Goal: Task Accomplishment & Management: Manage account settings

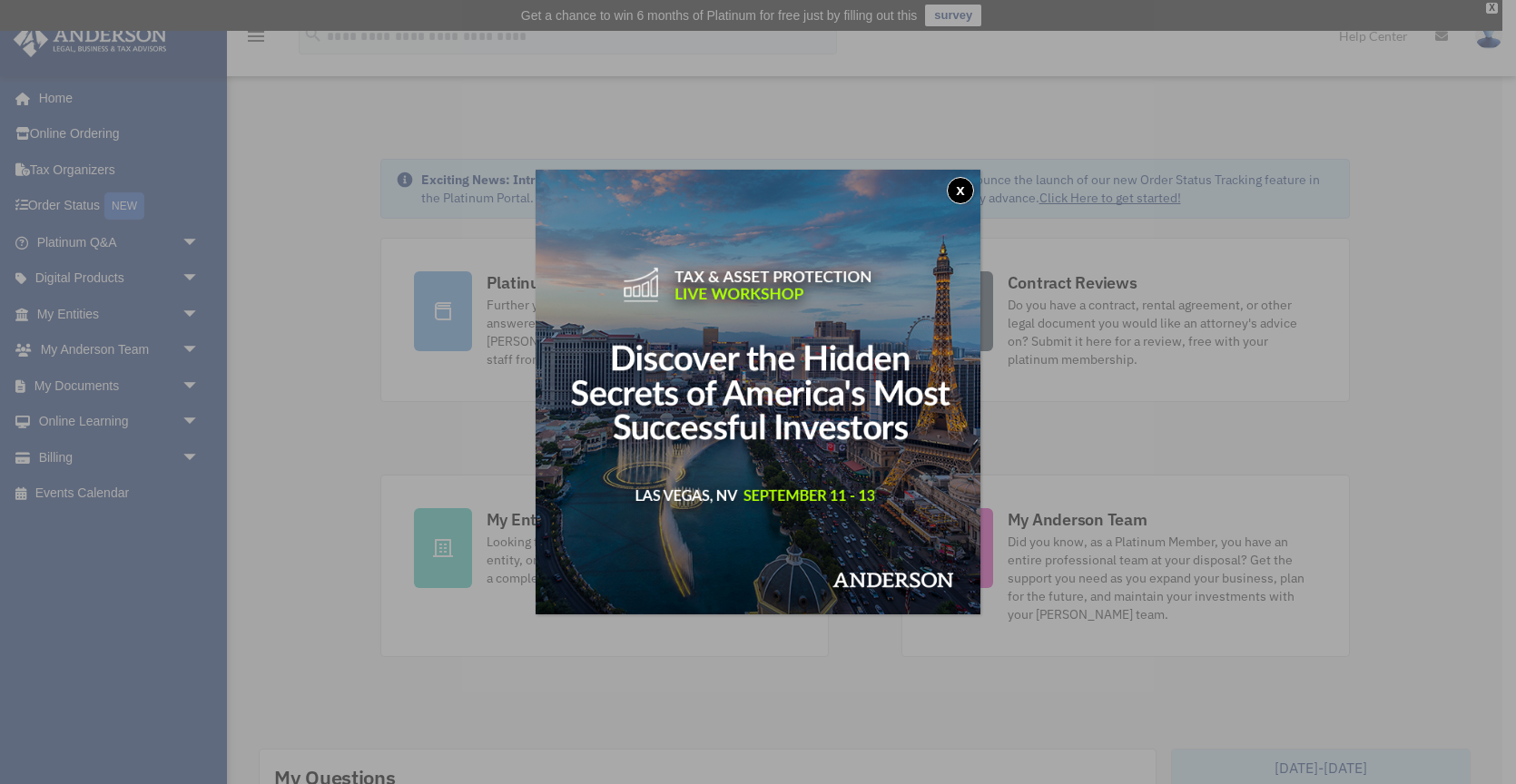
click at [962, 188] on button "x" at bounding box center [960, 190] width 27 height 27
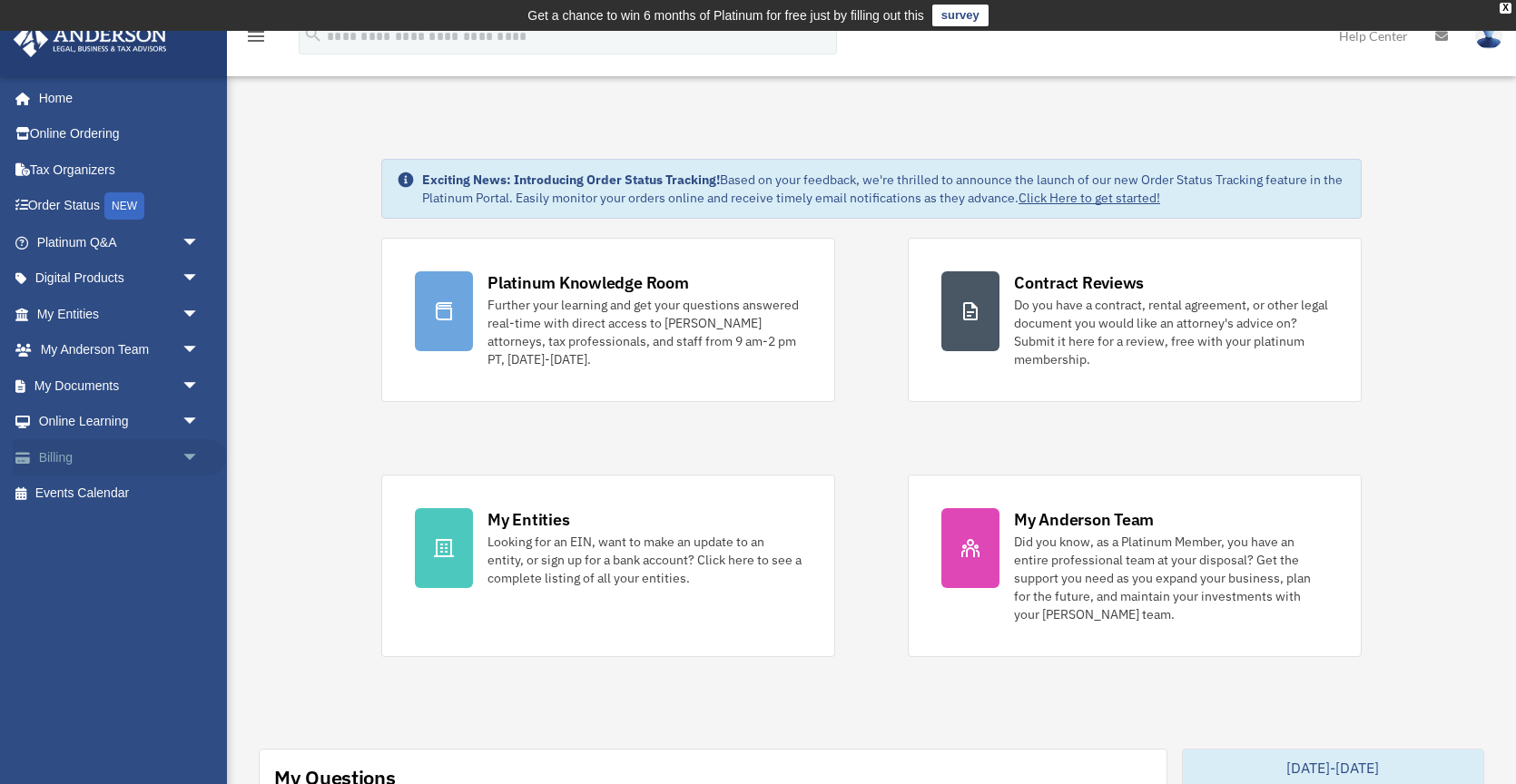
click at [65, 457] on link "Billing arrow_drop_down" at bounding box center [120, 457] width 214 height 36
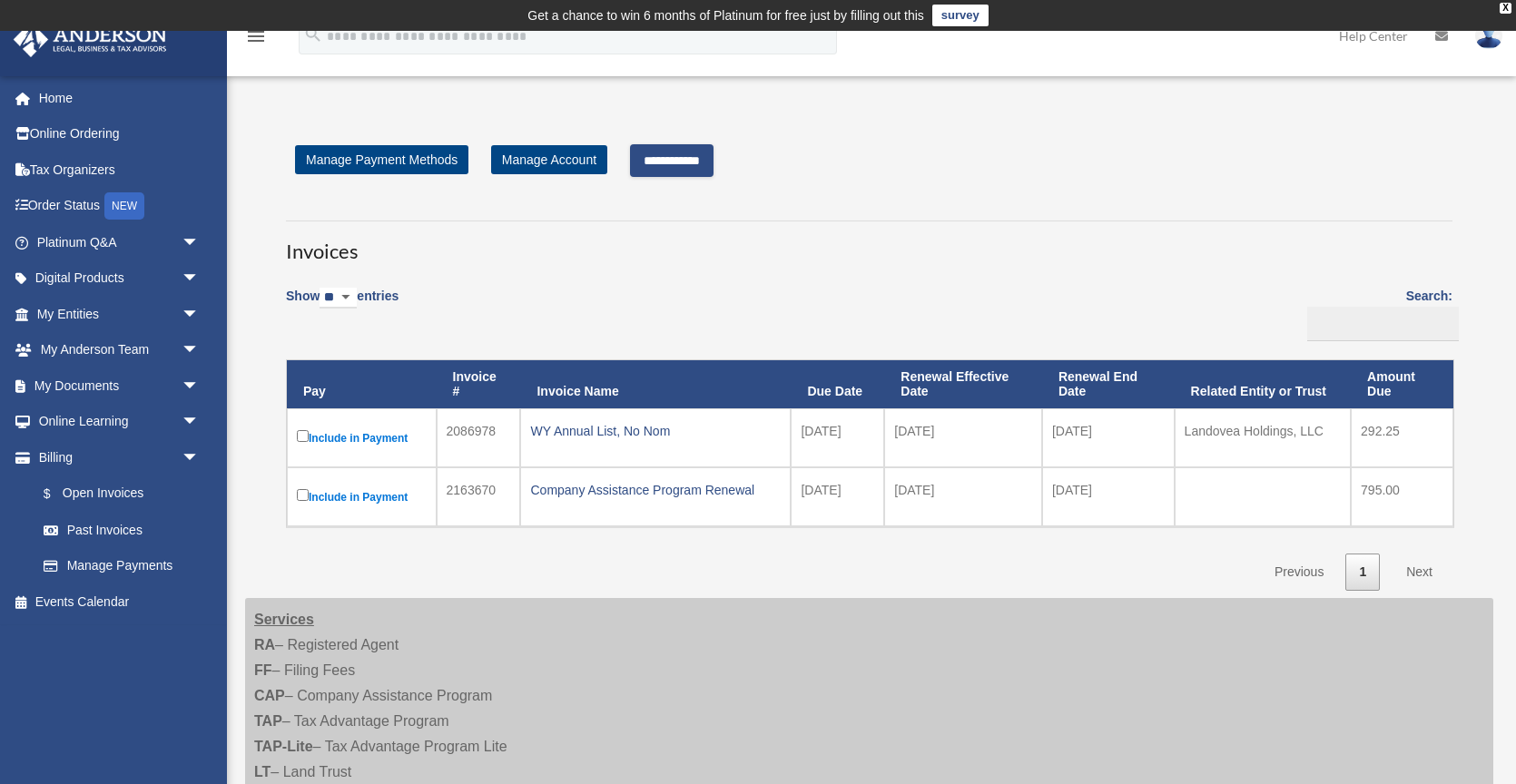
click at [669, 170] on input "**********" at bounding box center [671, 160] width 83 height 32
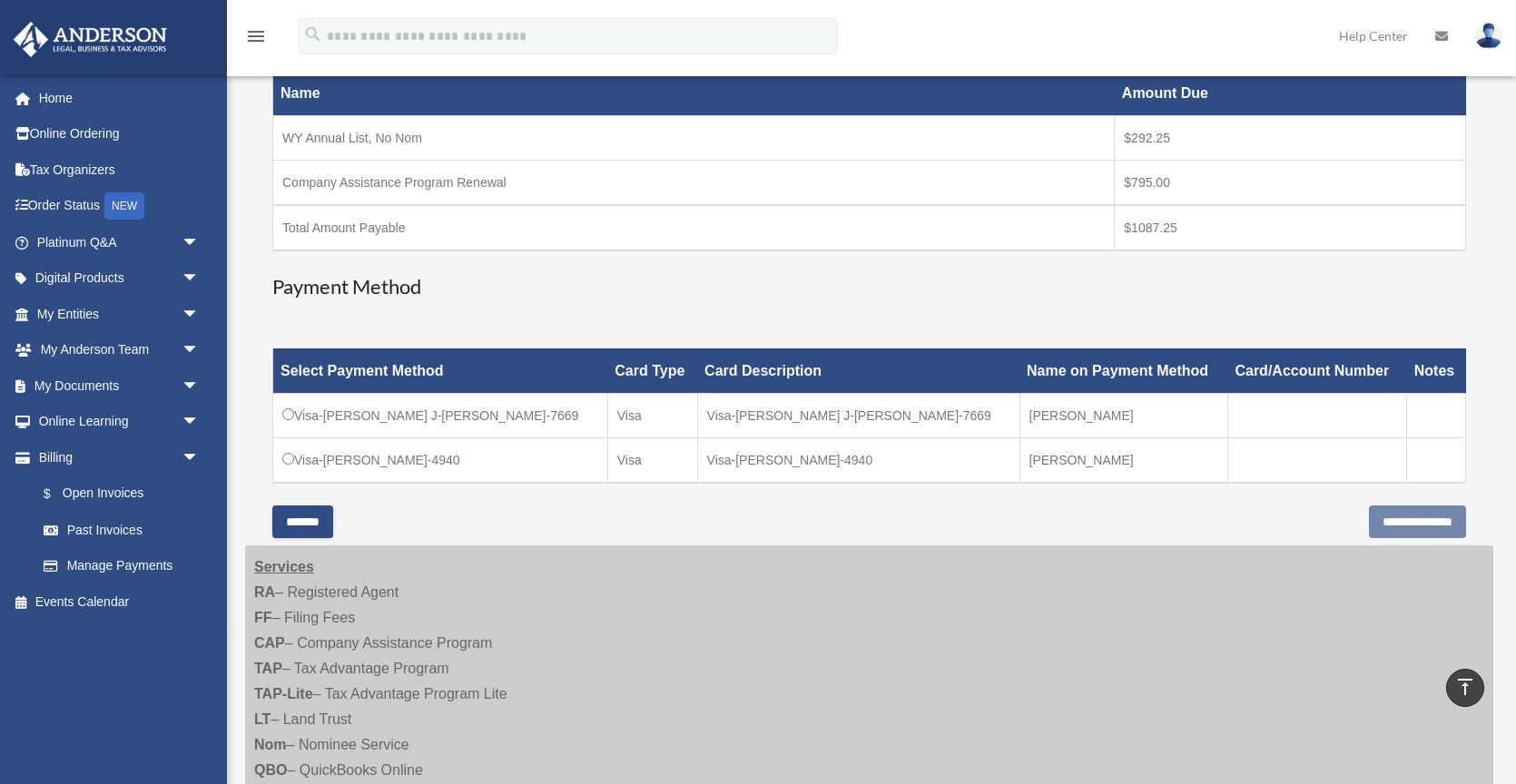
scroll to position [338, 0]
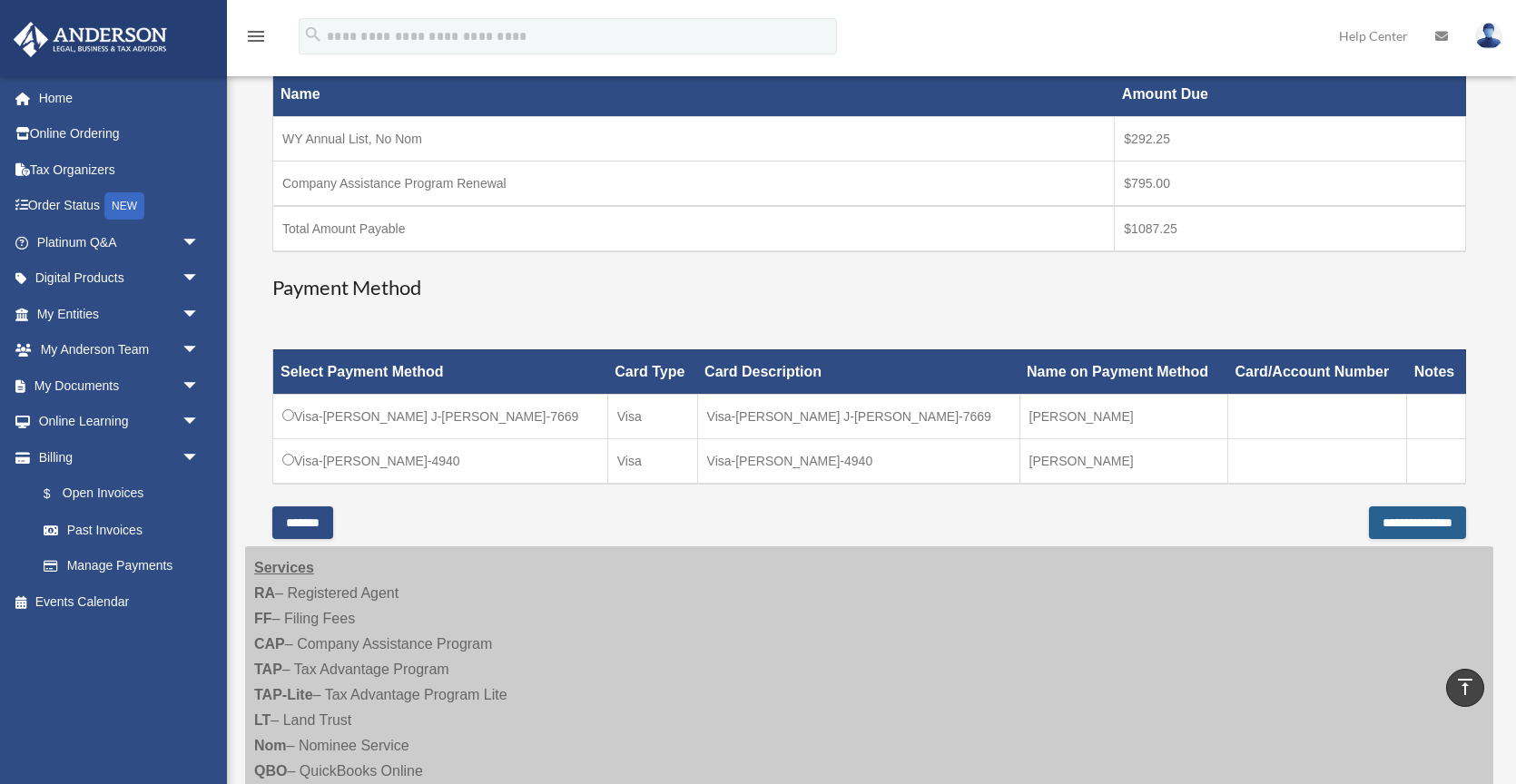
click at [1382, 520] on input "**********" at bounding box center [1417, 522] width 97 height 32
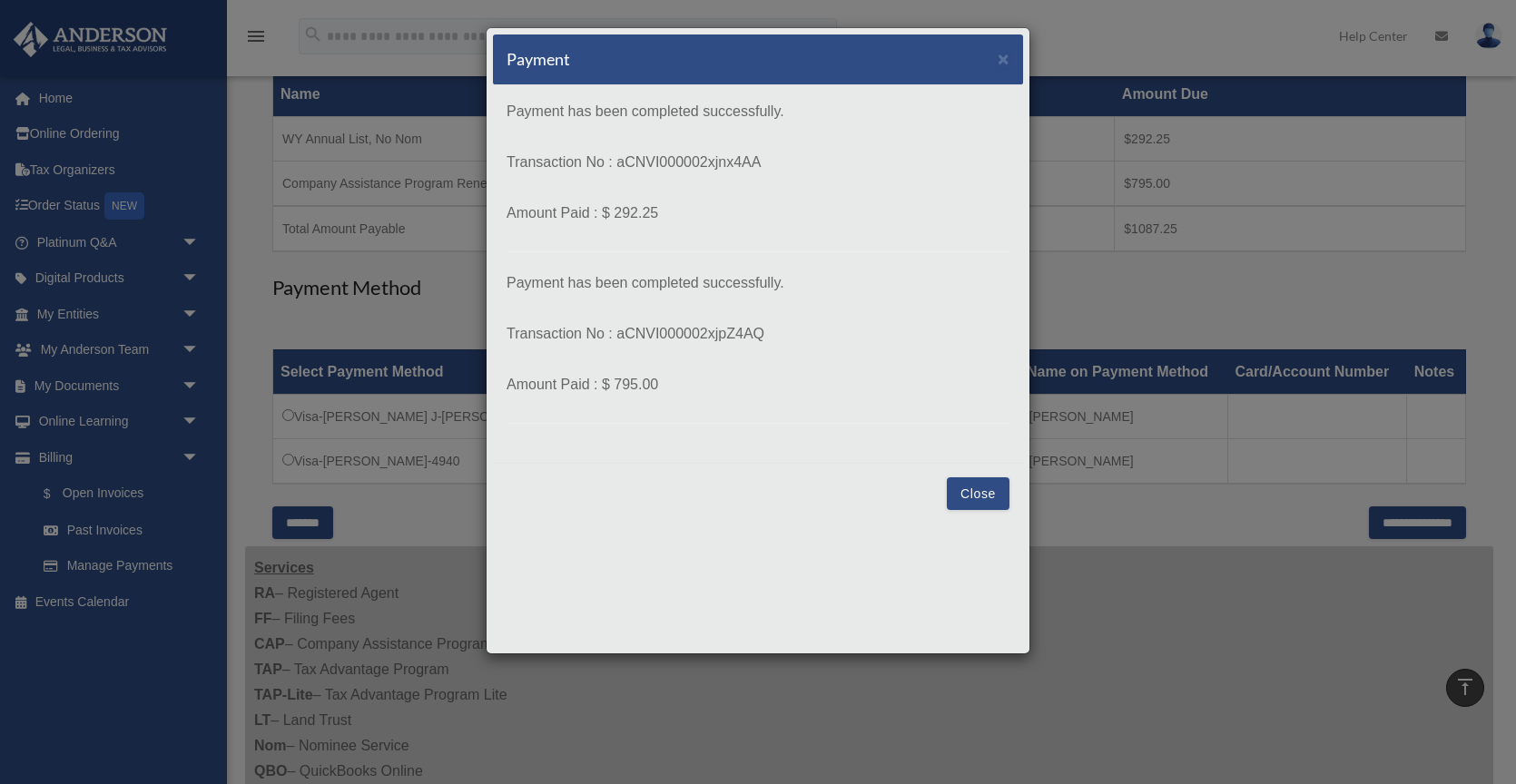
click at [982, 494] on button "Close" at bounding box center [978, 493] width 63 height 32
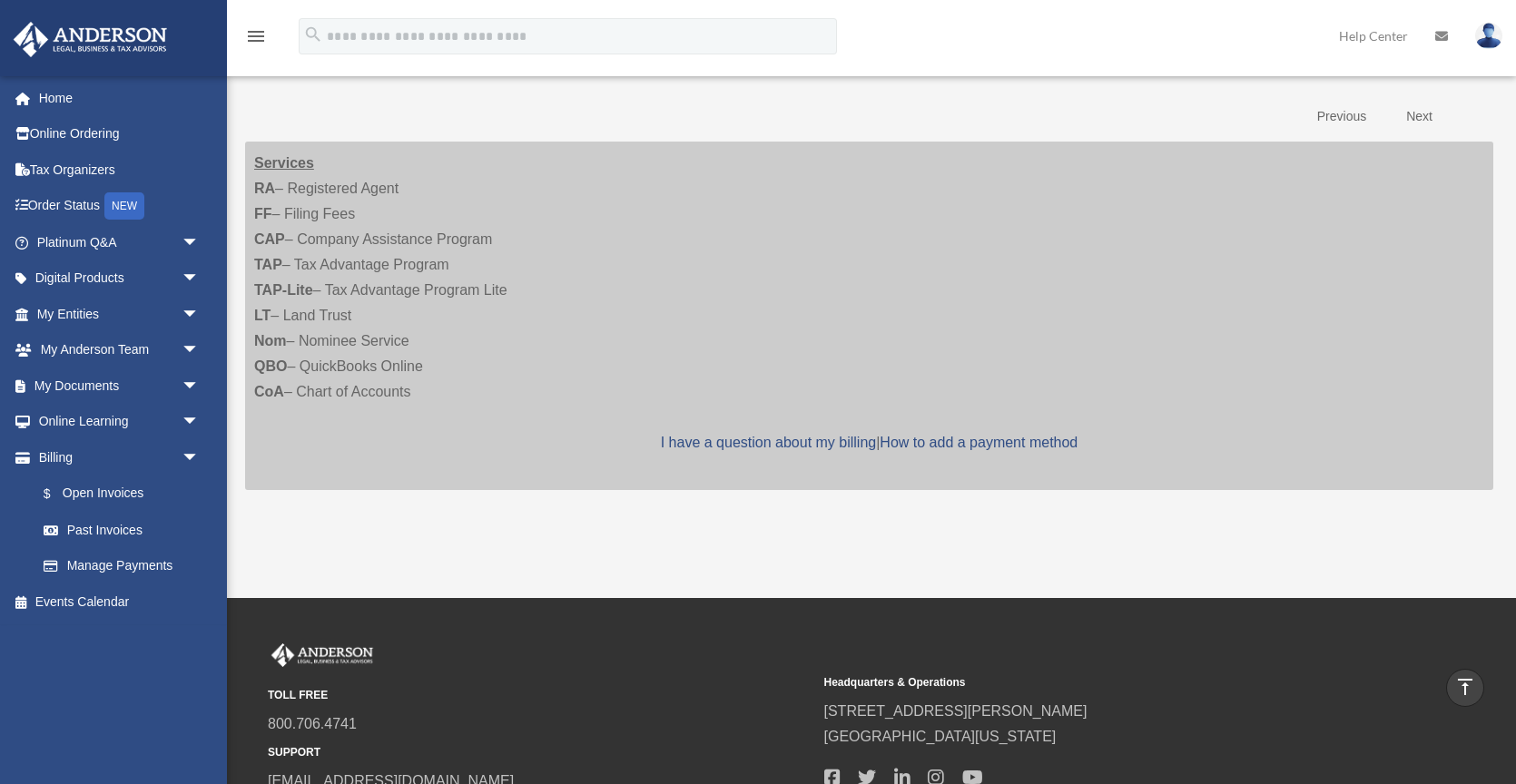
scroll to position [369, 0]
click at [112, 561] on link "Manage Payments" at bounding box center [125, 565] width 201 height 36
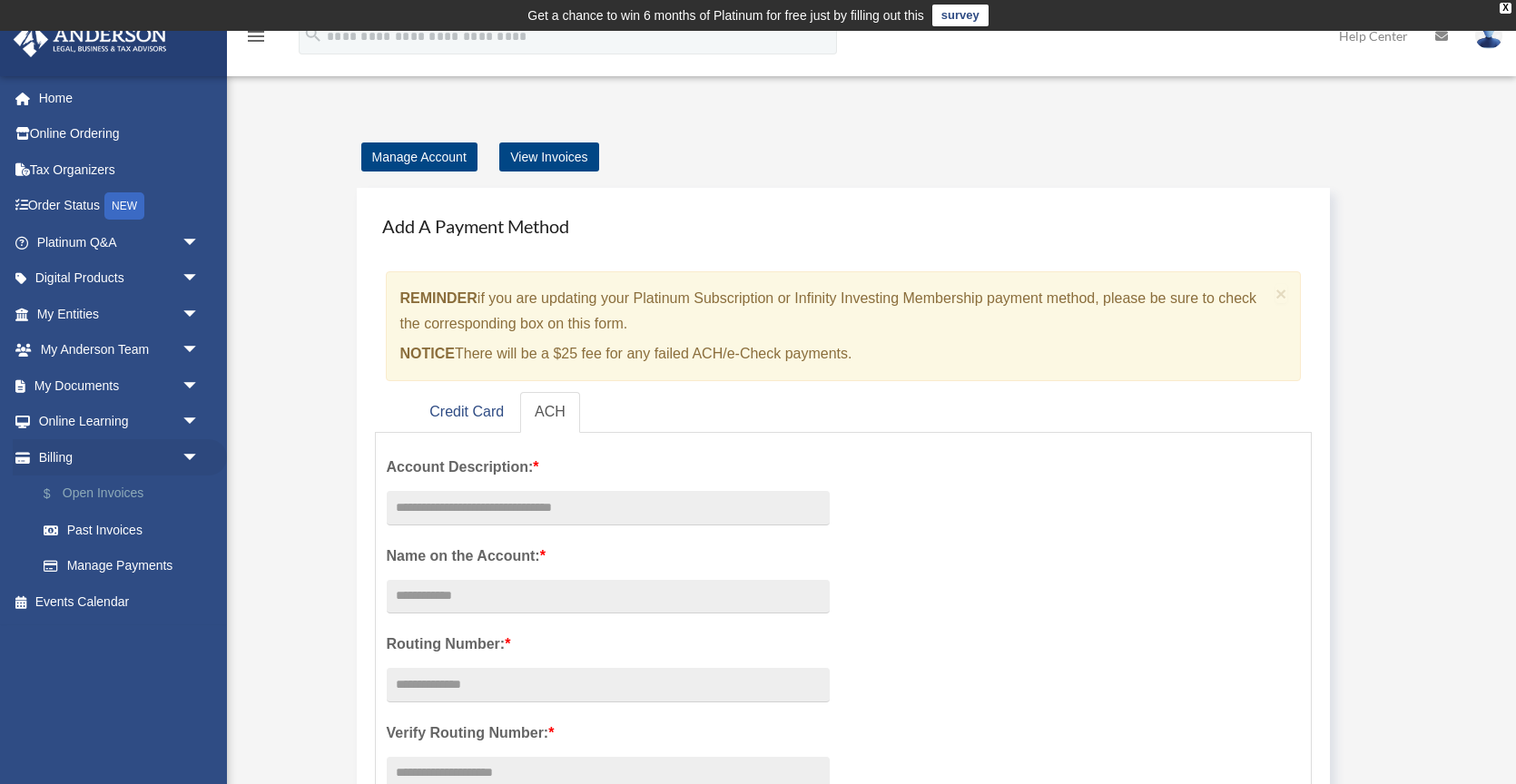
click at [107, 490] on link "$ Open Invoices" at bounding box center [125, 494] width 201 height 37
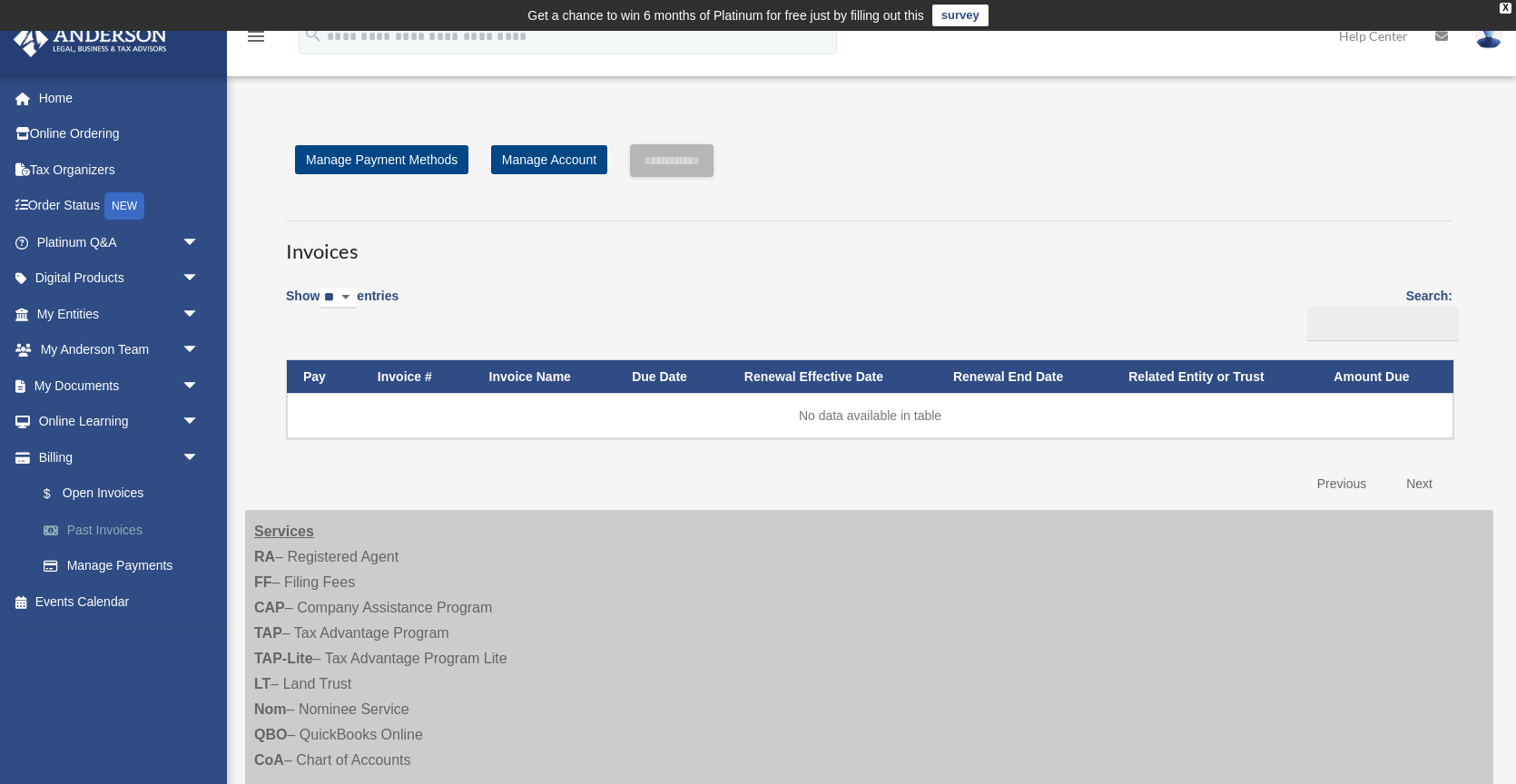
click at [103, 528] on link "Past Invoices" at bounding box center [125, 529] width 201 height 36
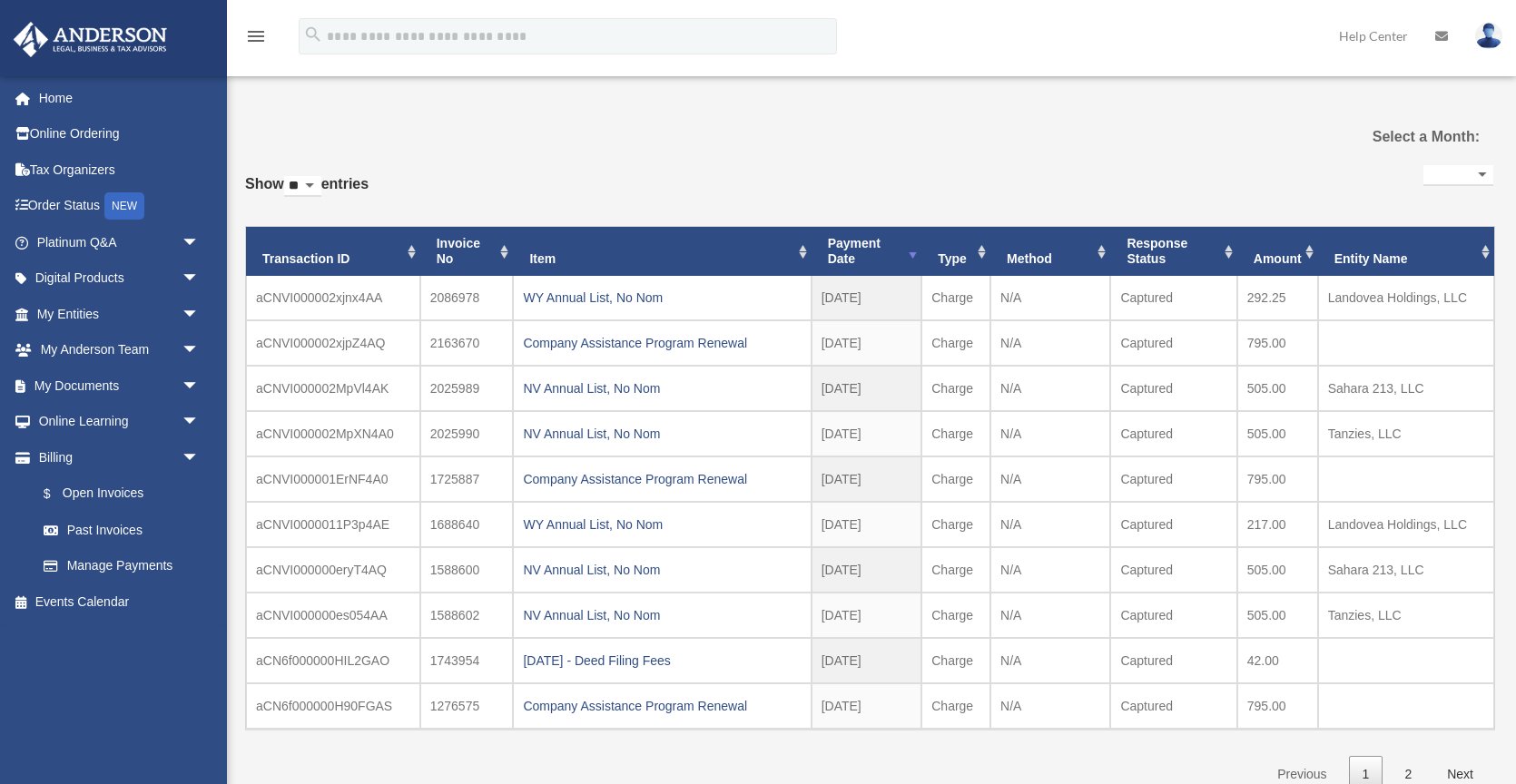
select select
